Goal: Task Accomplishment & Management: Complete application form

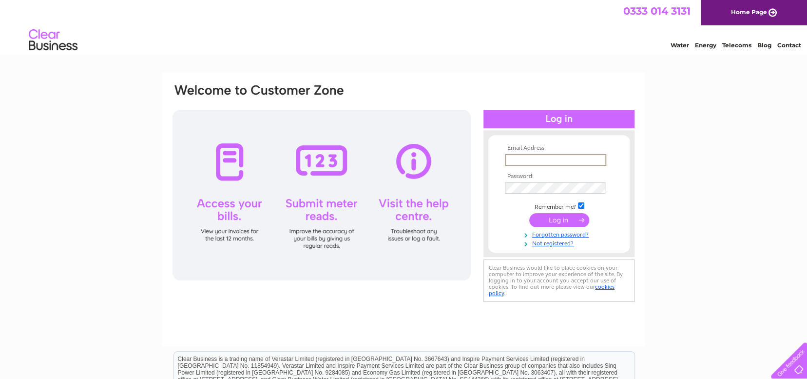
click at [533, 162] on input "text" at bounding box center [555, 160] width 101 height 12
type input "[EMAIL_ADDRESS][DOMAIN_NAME]"
click at [559, 219] on input "submit" at bounding box center [559, 219] width 60 height 14
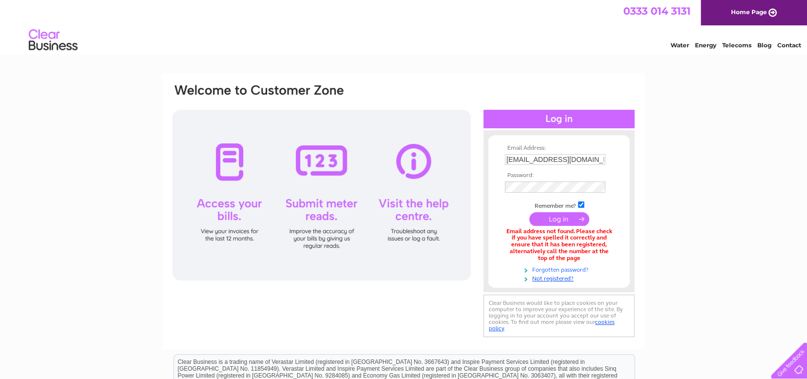
click at [552, 264] on link "Forgotten password?" at bounding box center [560, 268] width 111 height 9
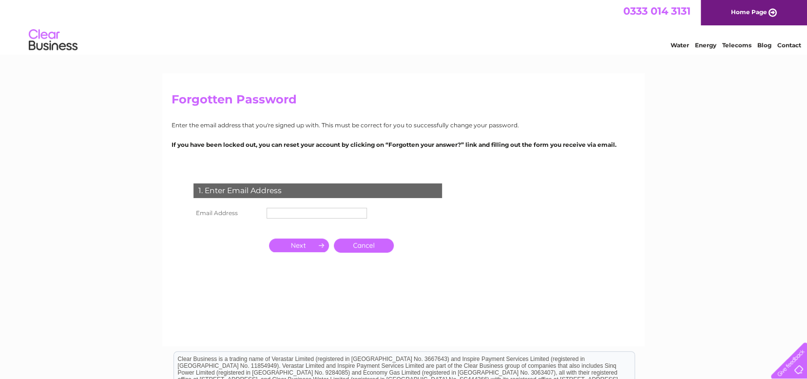
click at [292, 208] on td at bounding box center [316, 213] width 105 height 16
click at [289, 214] on input "text" at bounding box center [316, 214] width 101 height 12
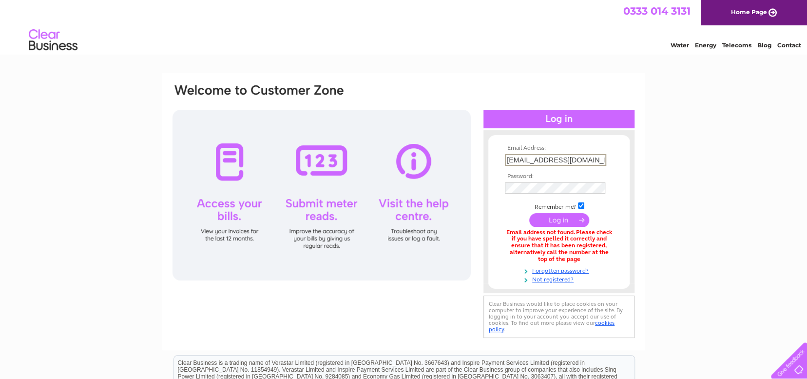
click at [542, 158] on input "[EMAIL_ADDRESS][DOMAIN_NAME]" at bounding box center [555, 160] width 101 height 12
type input "nigelcorby61@gmail.com"
click at [562, 217] on input "submit" at bounding box center [559, 219] width 60 height 14
click at [555, 264] on link "Forgotten password?" at bounding box center [560, 268] width 111 height 9
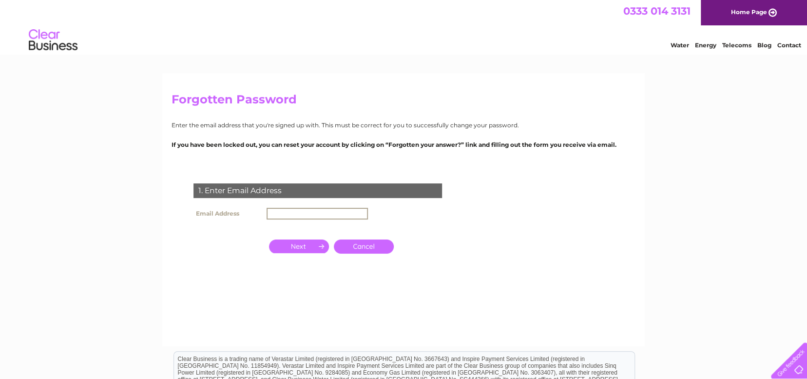
click at [294, 217] on input "text" at bounding box center [316, 214] width 101 height 12
click at [303, 210] on input "nigelcorby7@gmail.com" at bounding box center [316, 214] width 101 height 12
type input "[EMAIL_ADDRESS][DOMAIN_NAME]"
click at [304, 244] on input "button" at bounding box center [299, 245] width 60 height 14
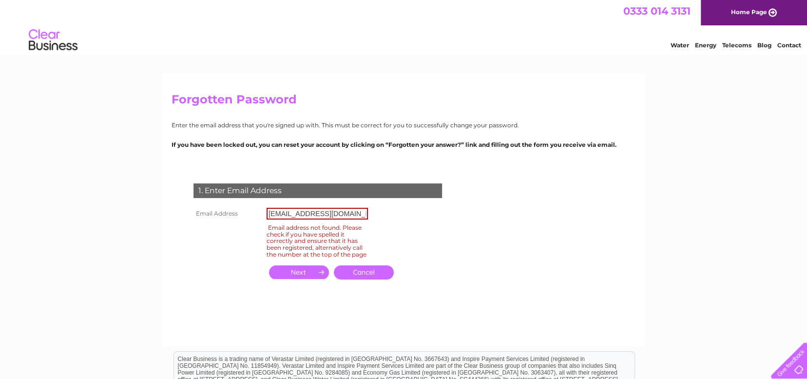
click at [364, 279] on link "Cancel" at bounding box center [364, 272] width 60 height 14
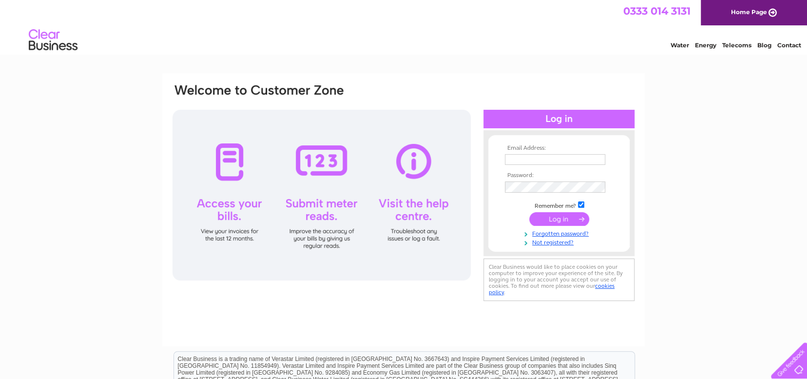
click at [460, 249] on div at bounding box center [321, 195] width 298 height 171
click at [552, 242] on link "Not registered?" at bounding box center [560, 241] width 111 height 9
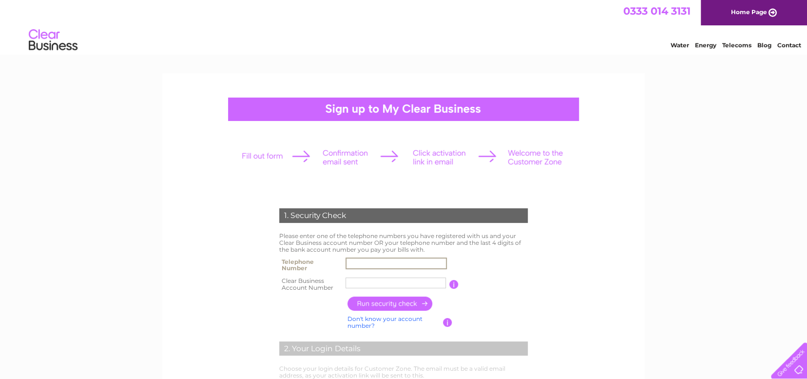
click at [369, 263] on input "text" at bounding box center [395, 263] width 101 height 12
type input "07738681178"
type input "flexible"
click at [393, 304] on input "button" at bounding box center [390, 303] width 86 height 14
